Goal: Check status: Check status

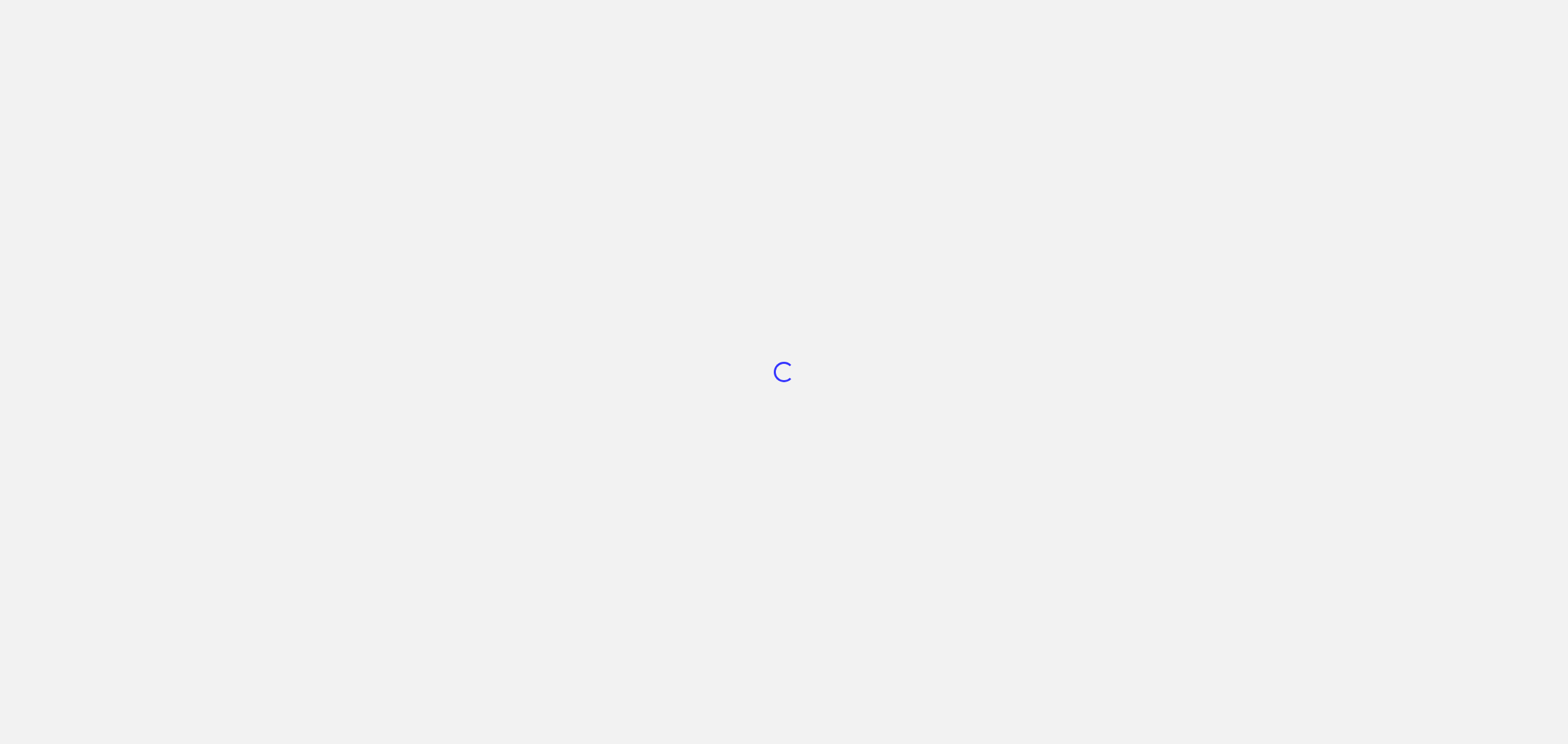
click at [1048, 462] on div "Loading..." at bounding box center [784, 372] width 1568 height 744
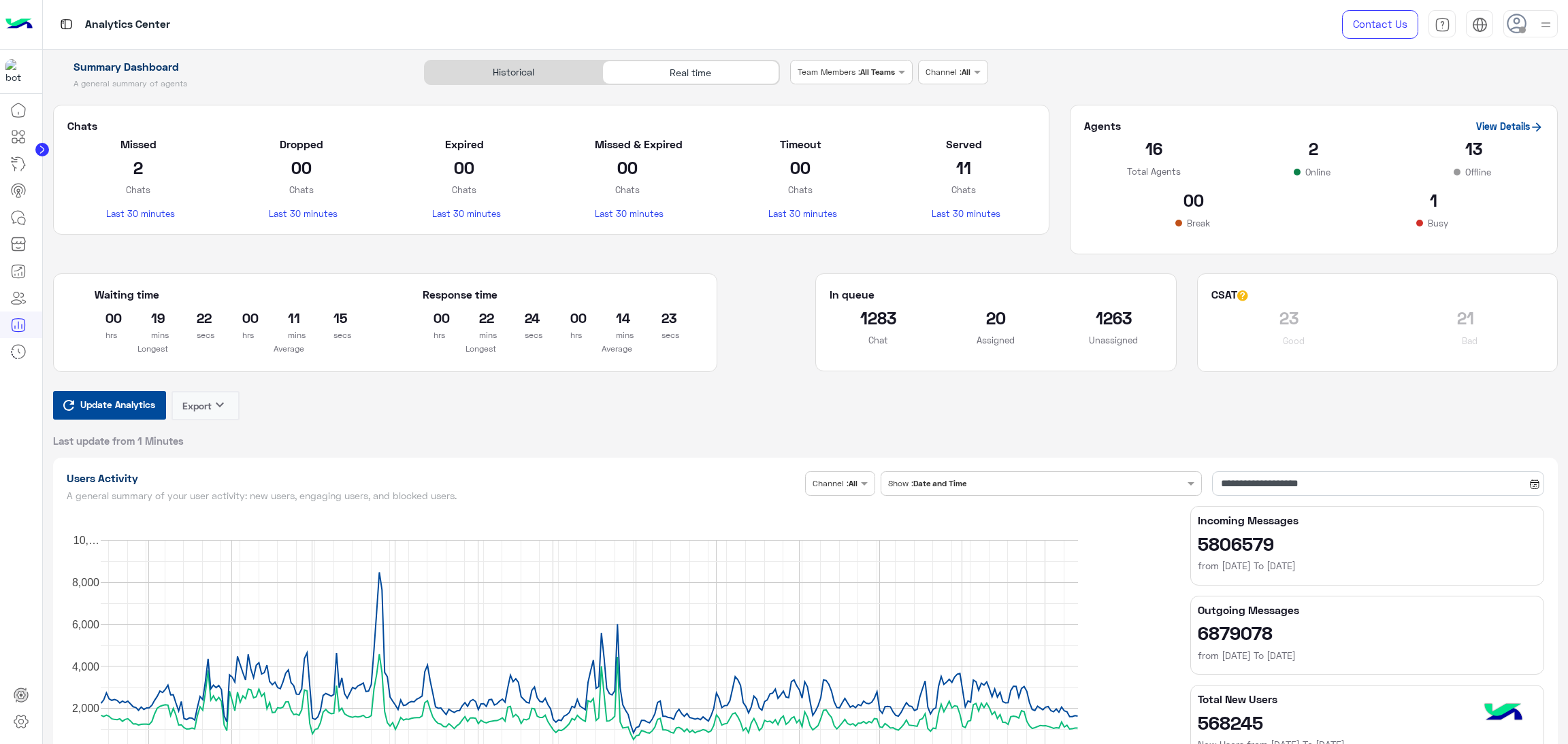
click at [108, 406] on span "Update Analytics" at bounding box center [118, 404] width 82 height 19
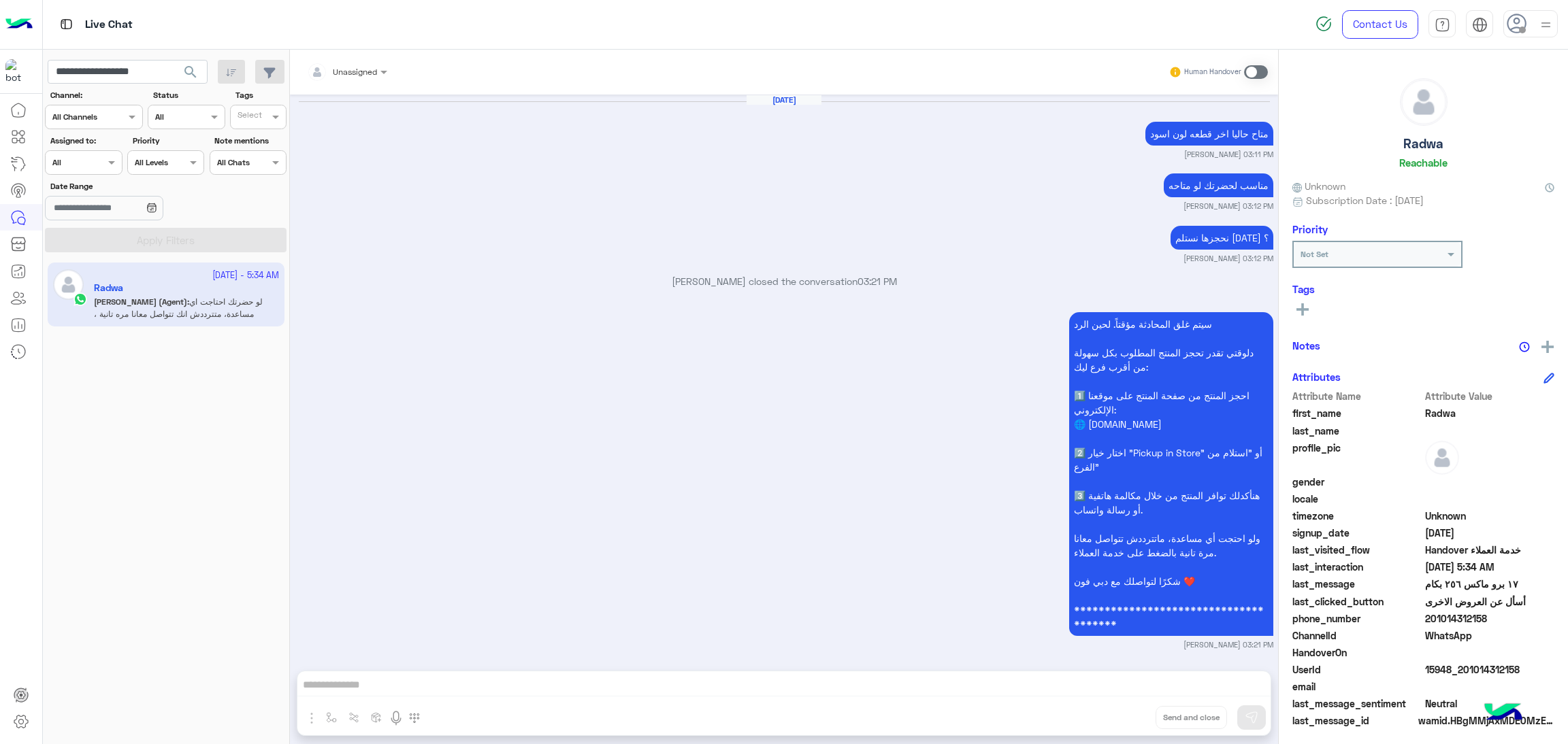
scroll to position [2248, 0]
